Goal: Task Accomplishment & Management: Manage account settings

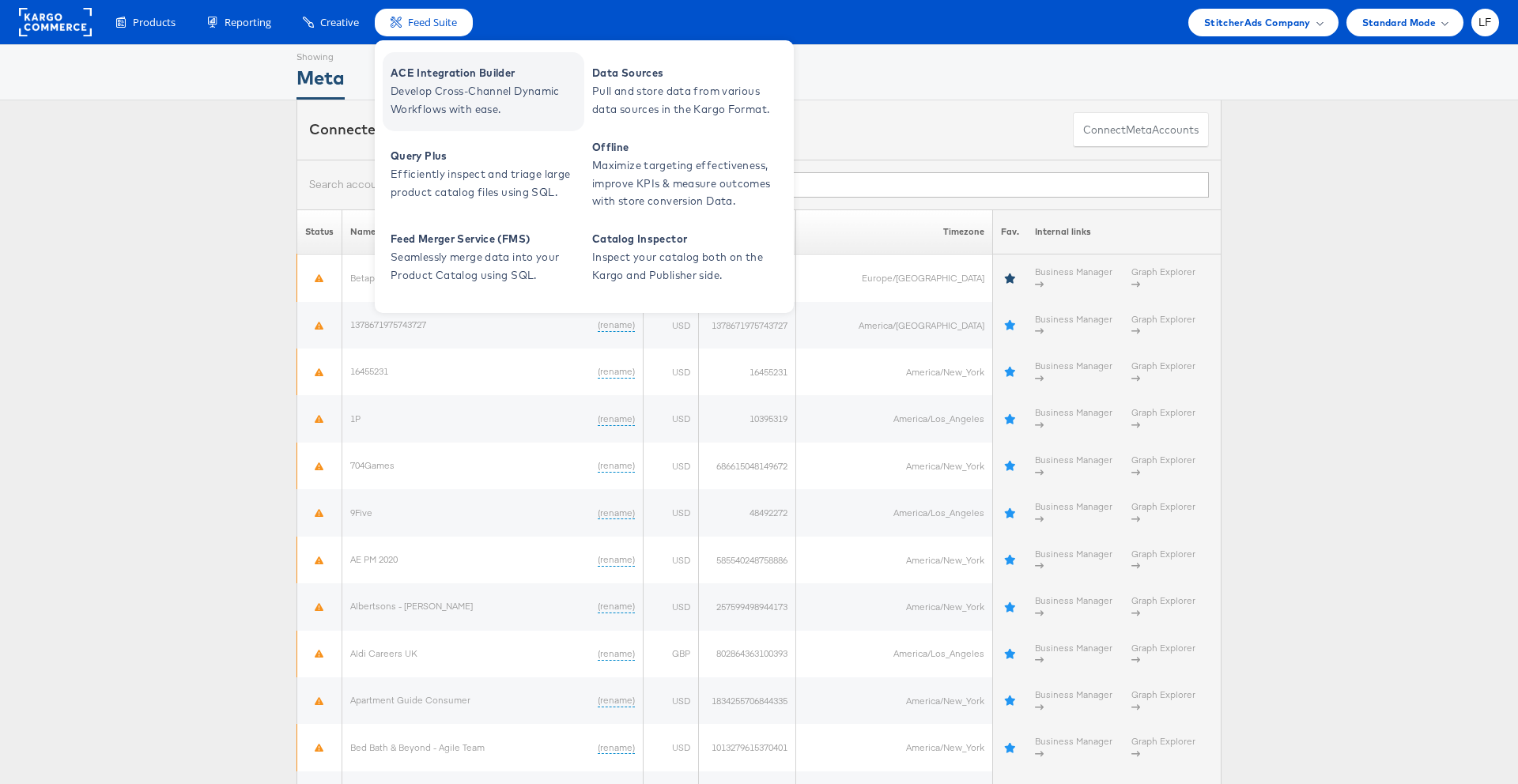
click at [493, 87] on span "Develop Cross-Channel Dynamic Workflows with ease." at bounding box center [485, 100] width 190 height 37
